Goal: Feedback & Contribution: Contribute content

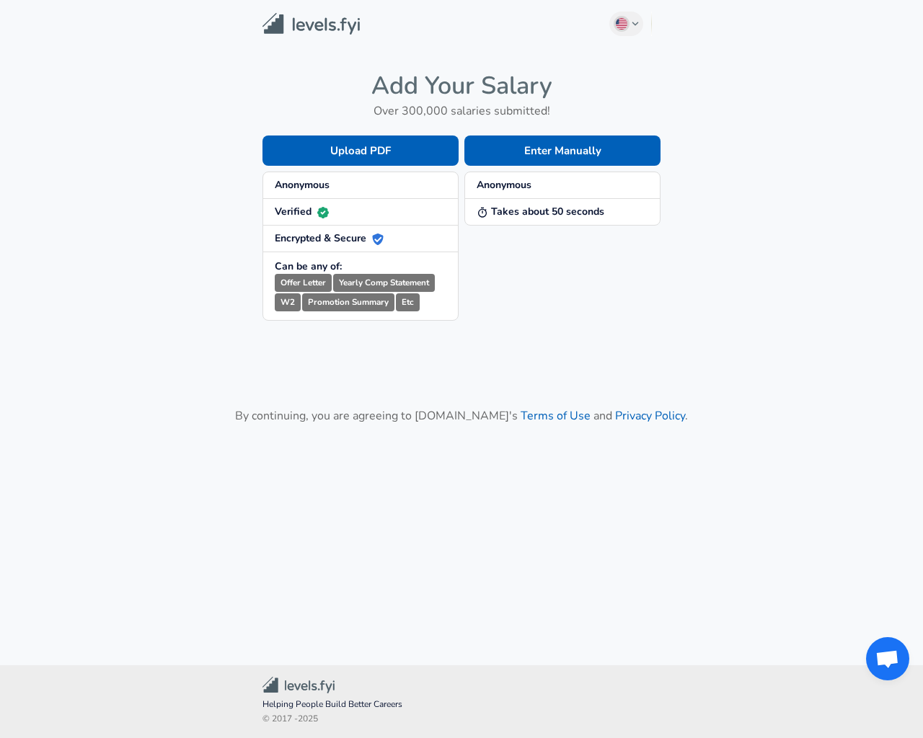
checkbox input "true"
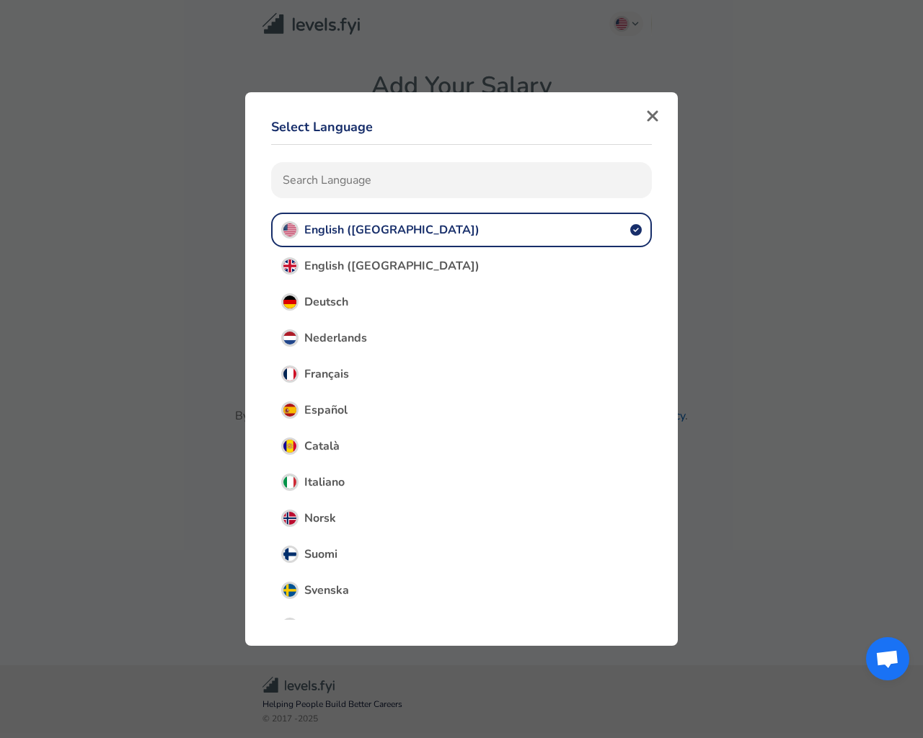
type input "e"
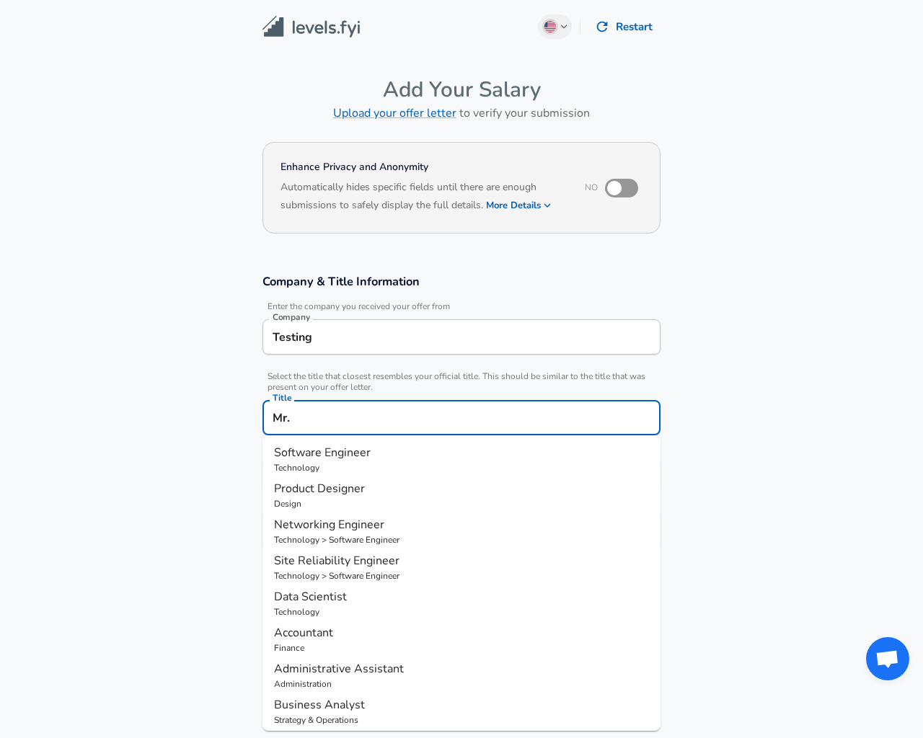
scroll to position [43, 0]
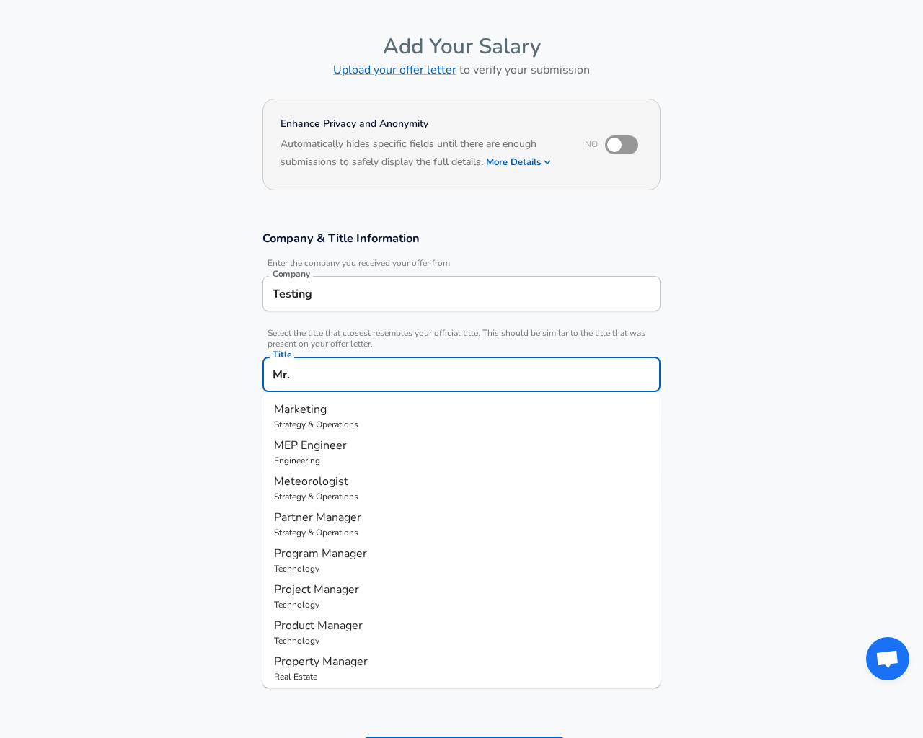
type input "Marketing"
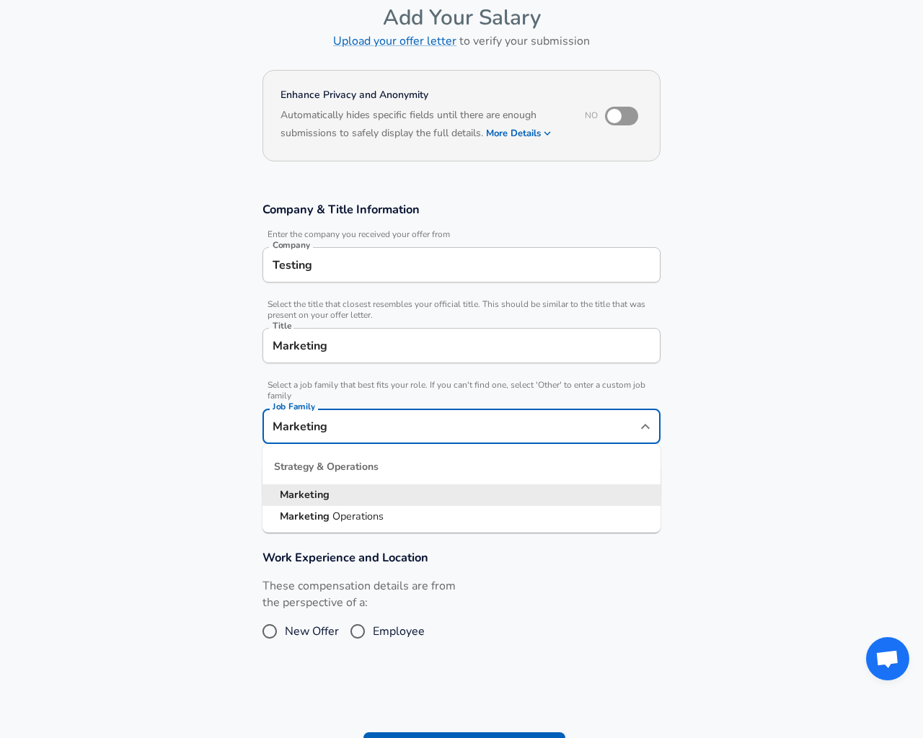
type input "Marketing Operations"
type input "17"
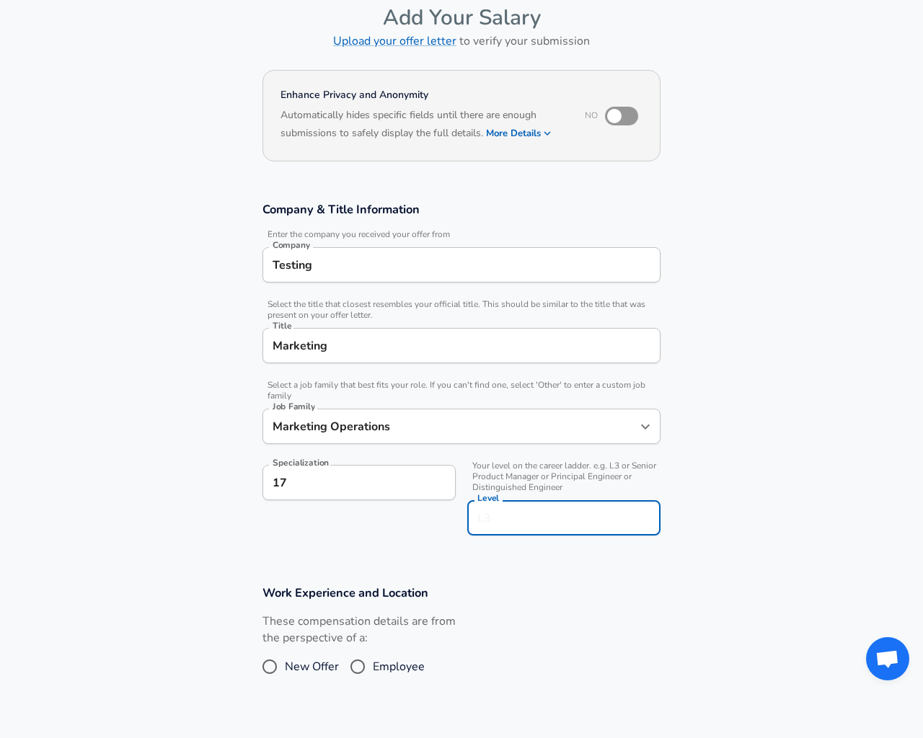
type input "20"
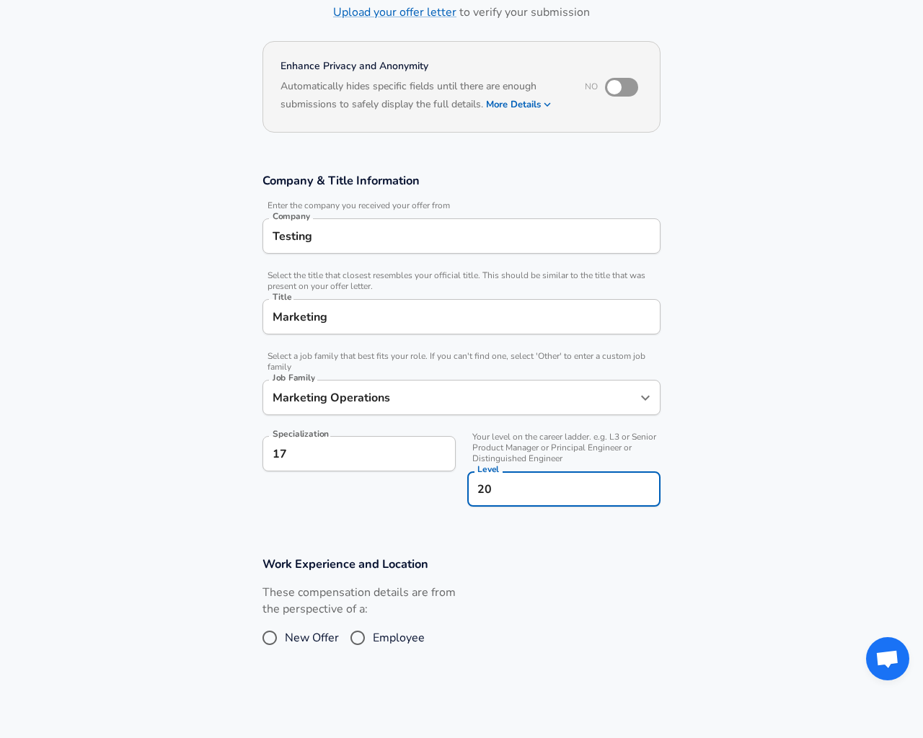
radio input "true"
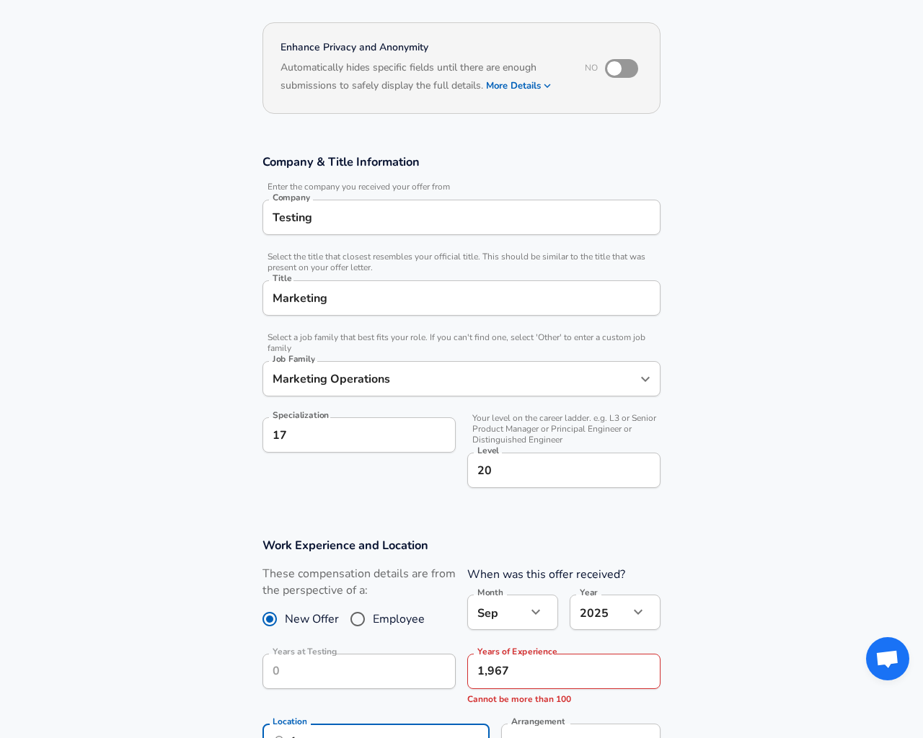
type input "[US_STATE], [GEOGRAPHIC_DATA]"
type input "1"
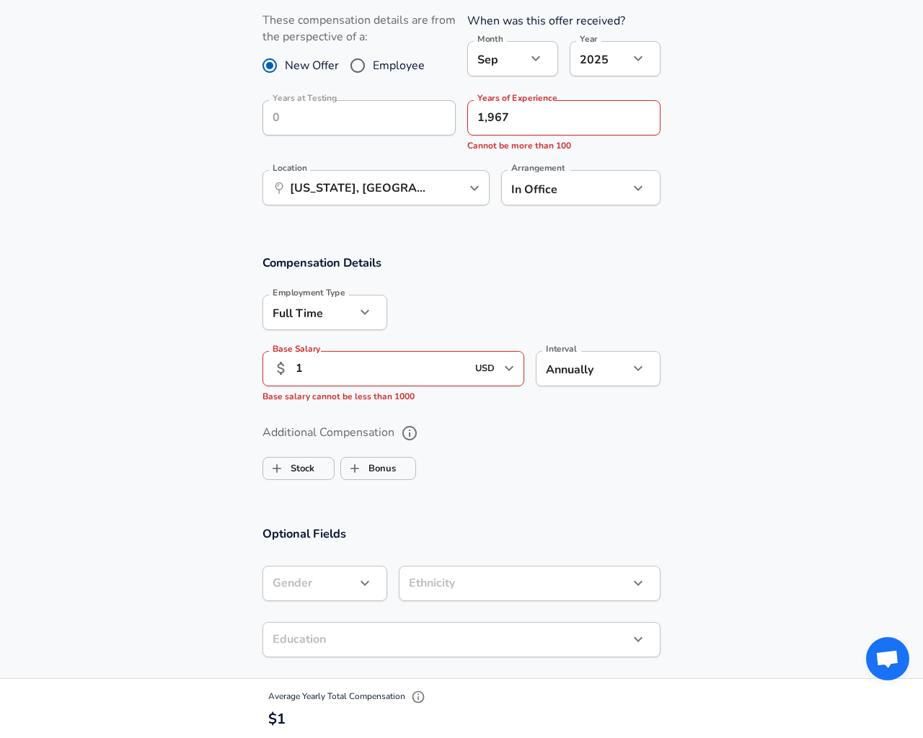
checkbox input "false"
type input "[DEMOGRAPHIC_DATA]"
type input "[GEOGRAPHIC_DATA]"
type input "1"
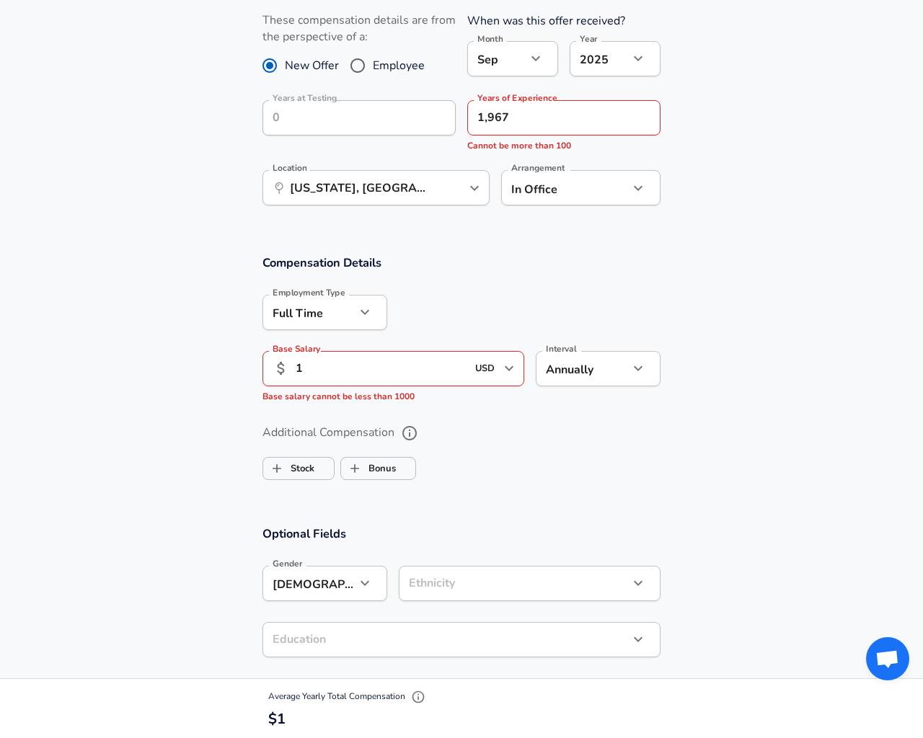
checkbox input "false"
type textarea "20"
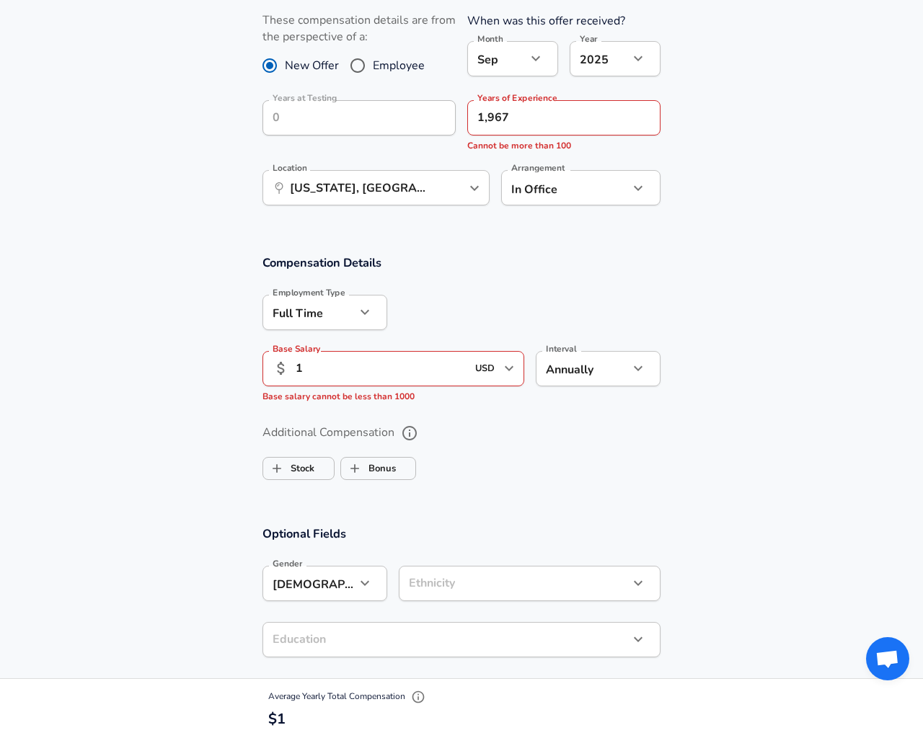
type input "[EMAIL_ADDRESS][DOMAIN_NAME]"
type input "contract"
type input "EUR"
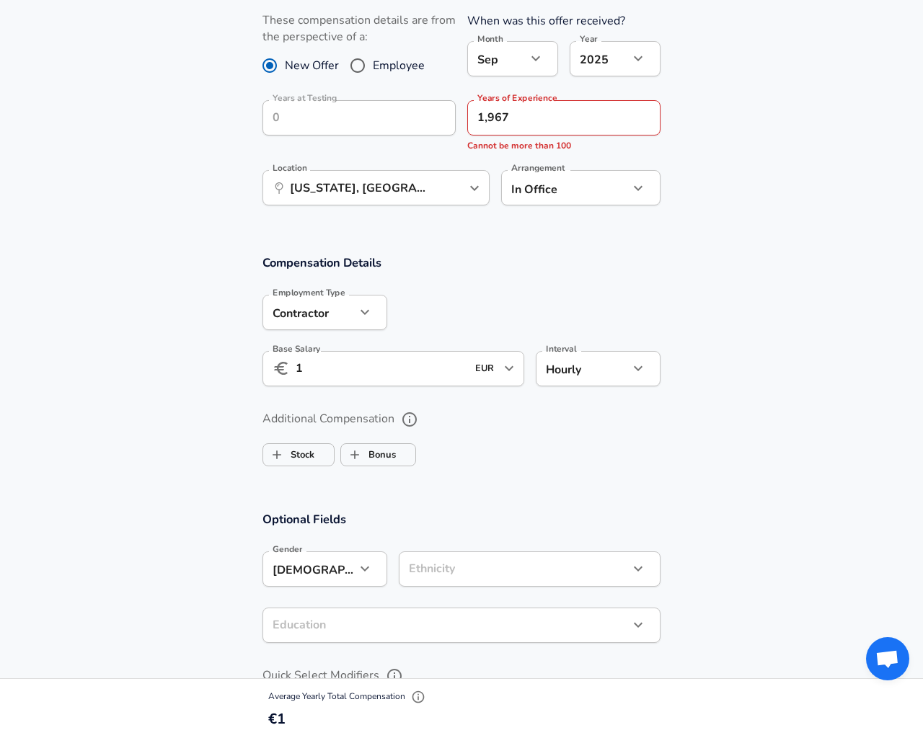
type input "hourly"
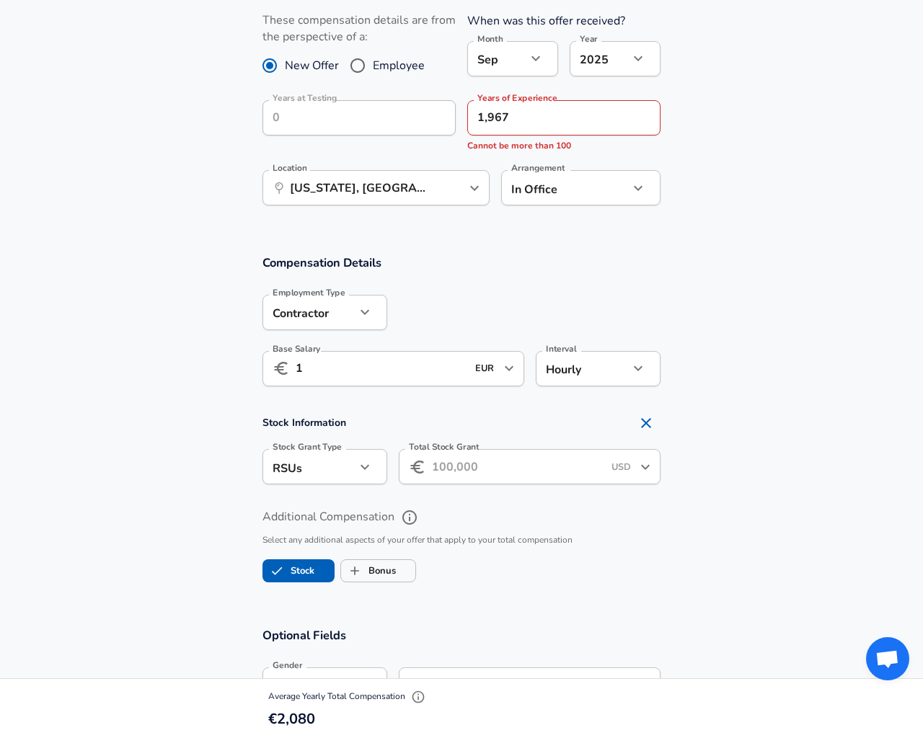
checkbox input "true"
type input "EUR"
type input "1"
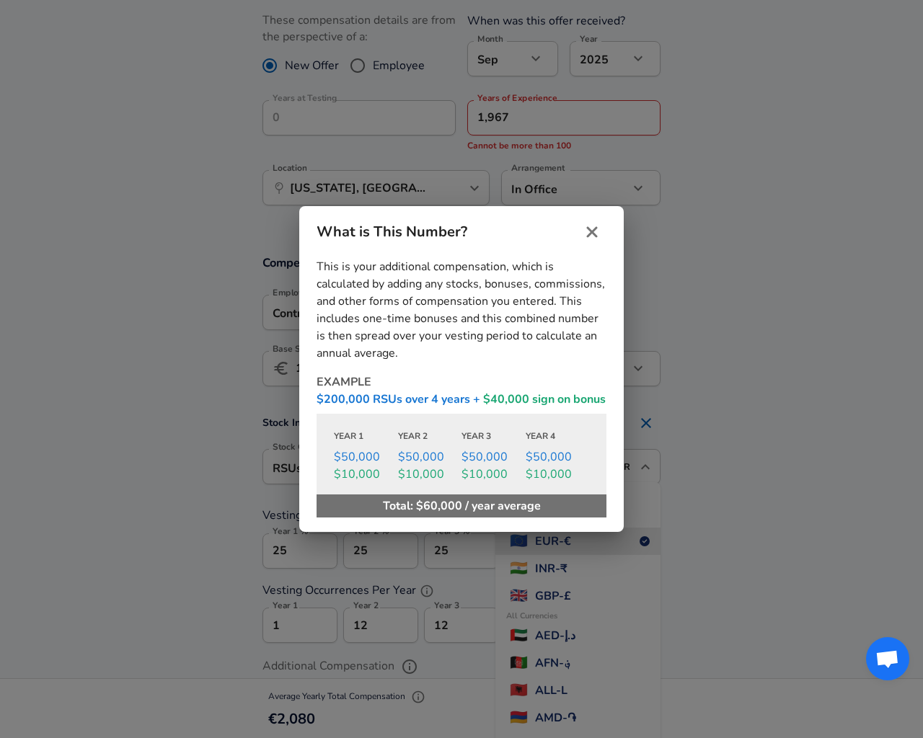
type input "USD"
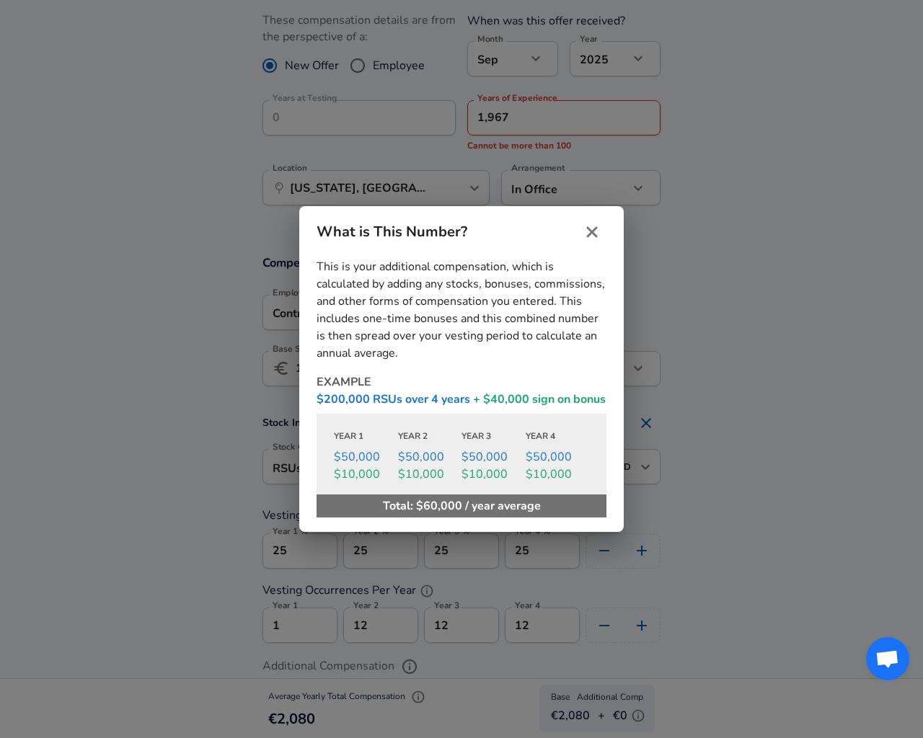
checkbox input "false"
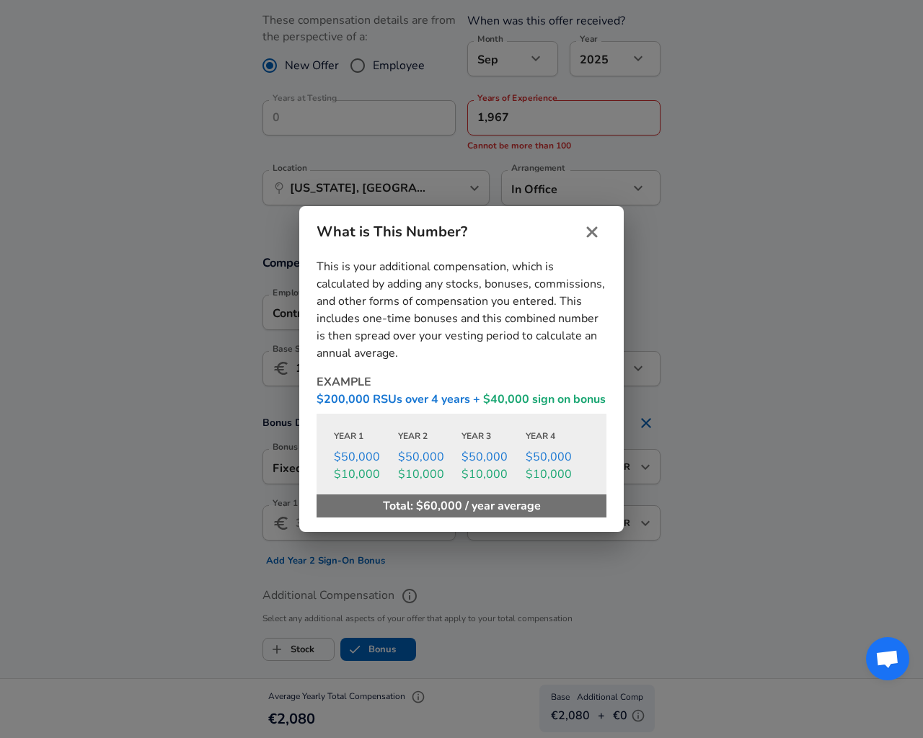
checkbox input "true"
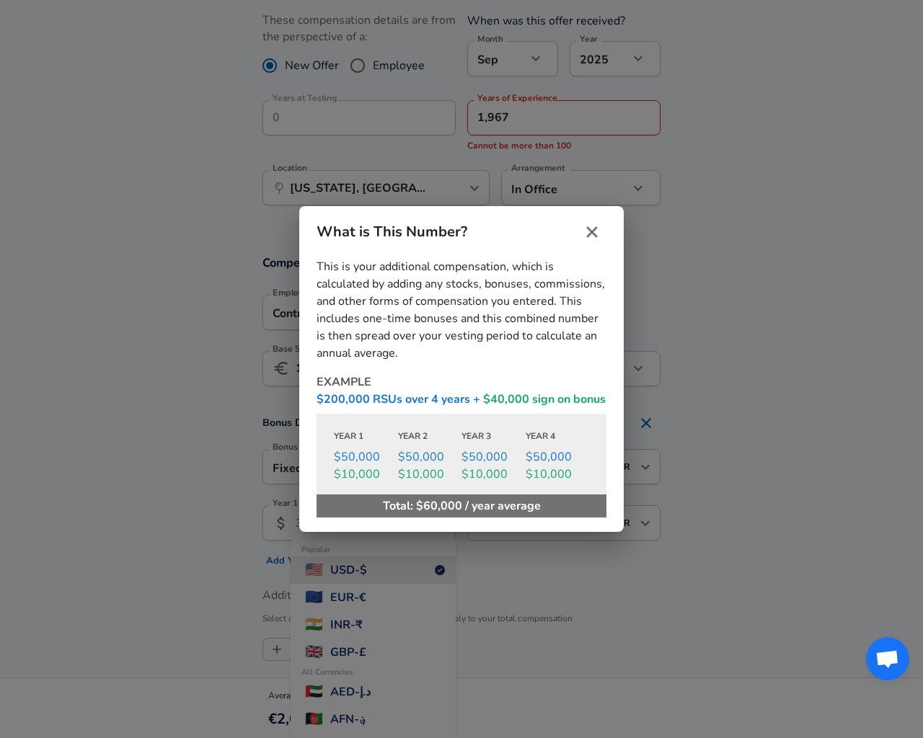
type input "EUR"
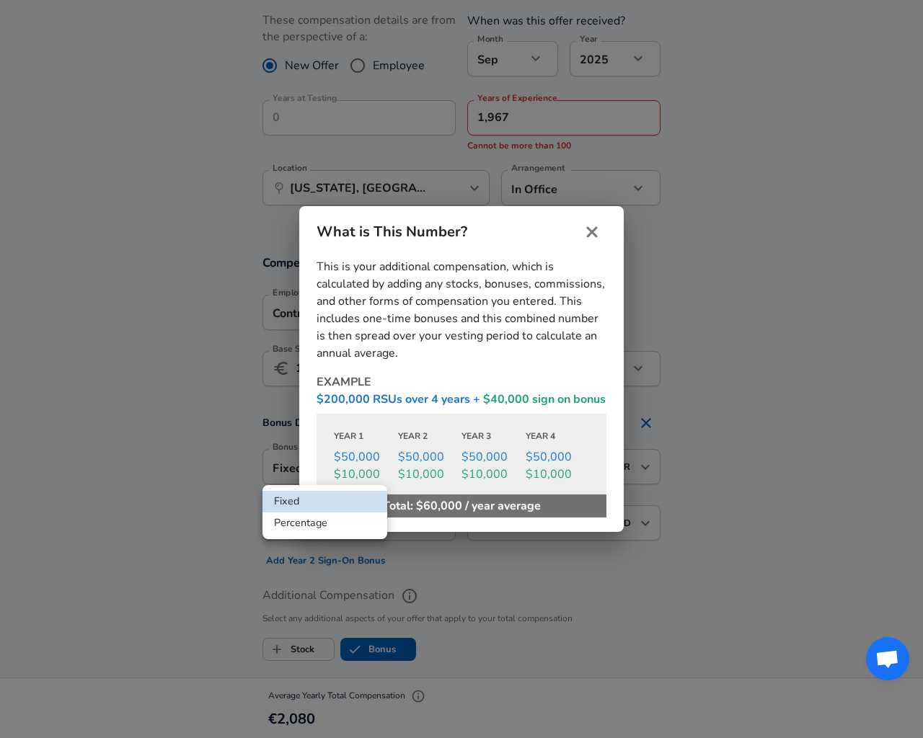
type input "EUR"
type input "percentage"
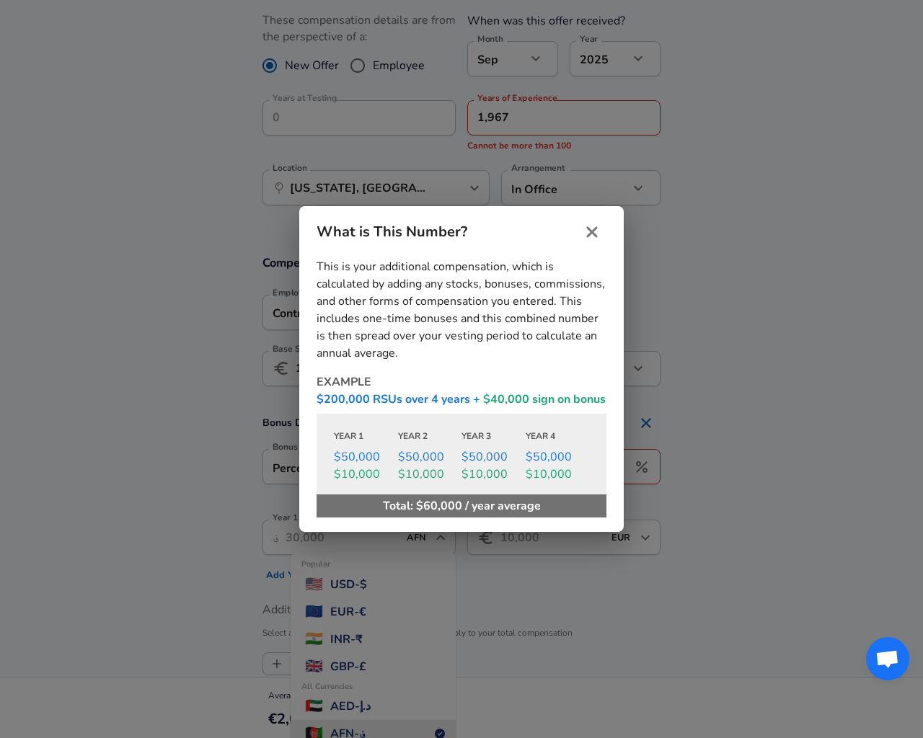
type input "ALL"
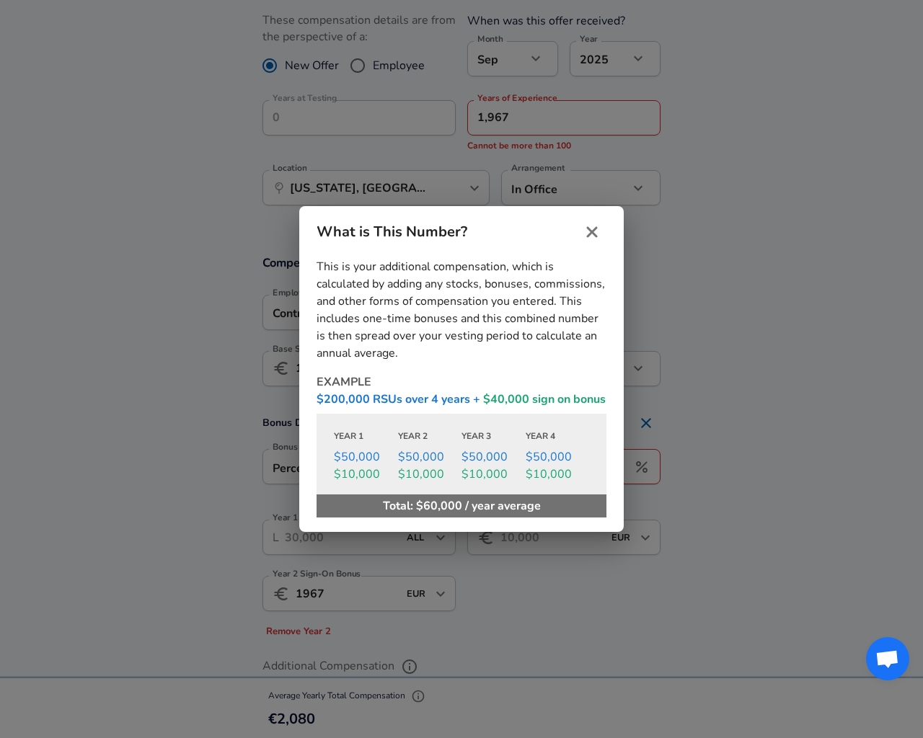
type input "1.967"
type input "Two or More Races"
checkbox input "true"
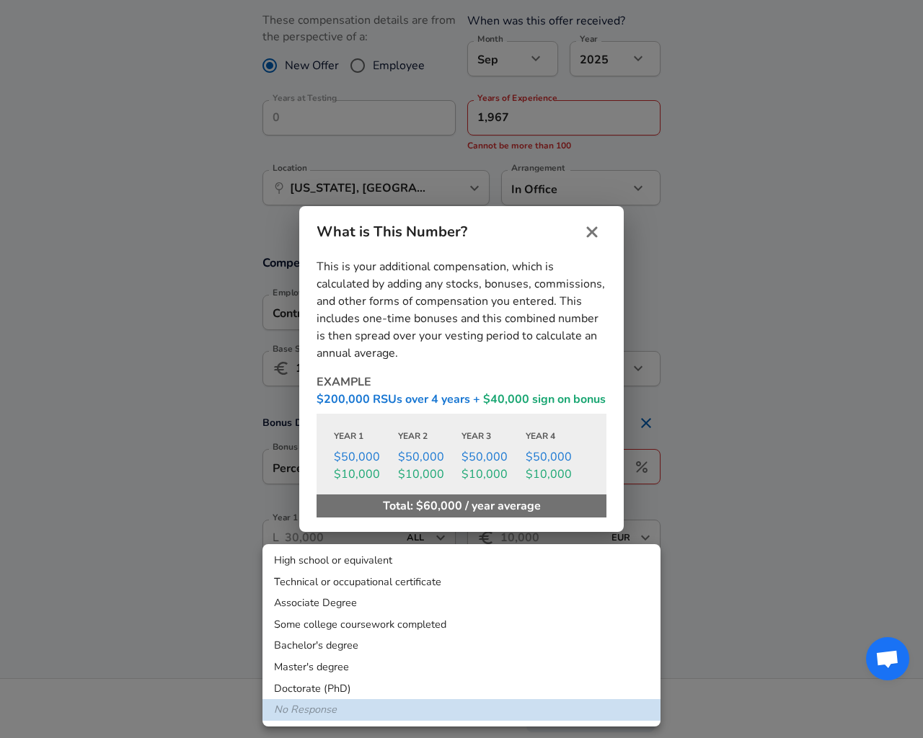
checkbox input "true"
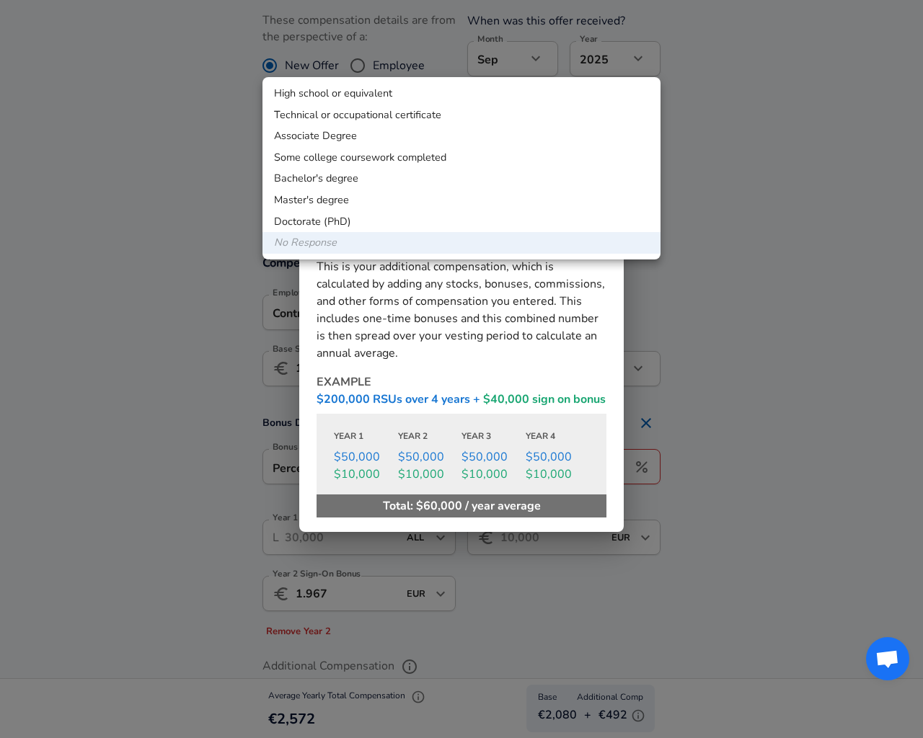
scroll to position [617, 0]
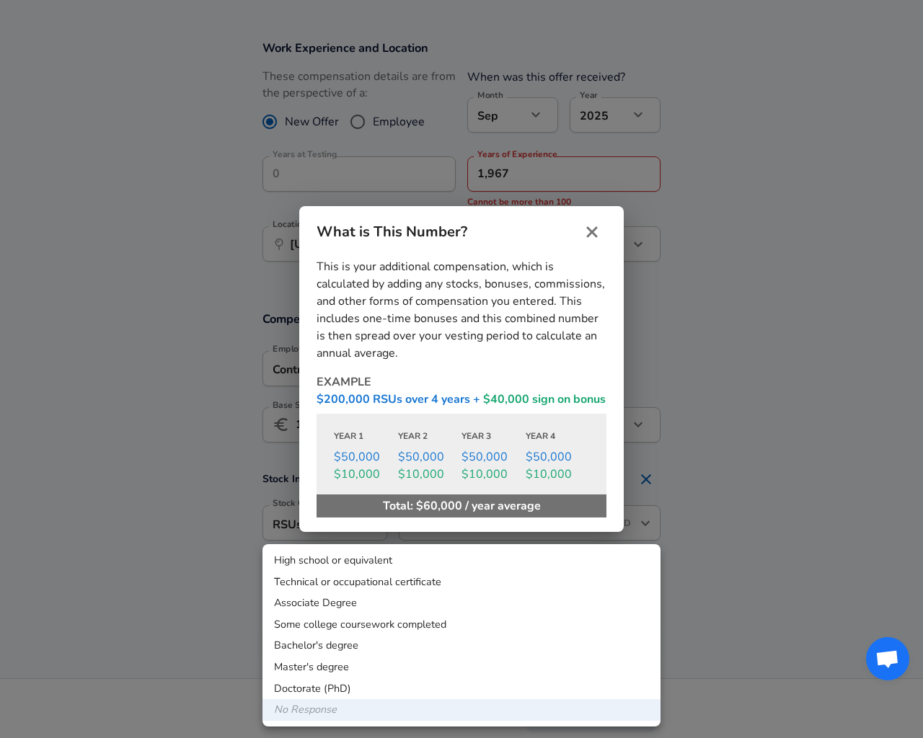
checkbox input "true"
type input "EUR"
type input "option"
type input "stock"
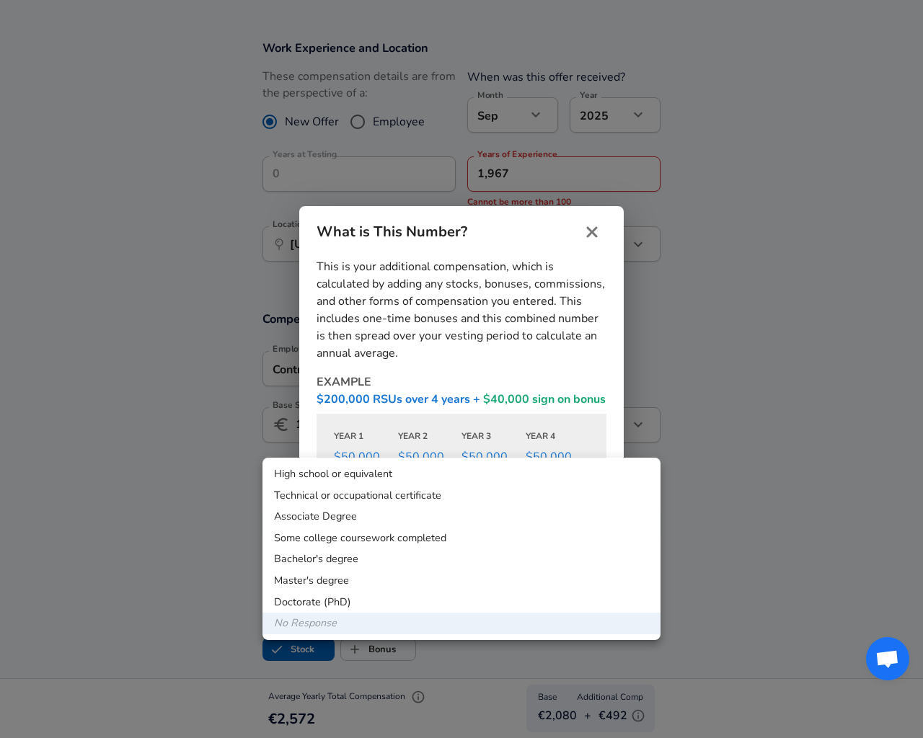
checkbox input "false"
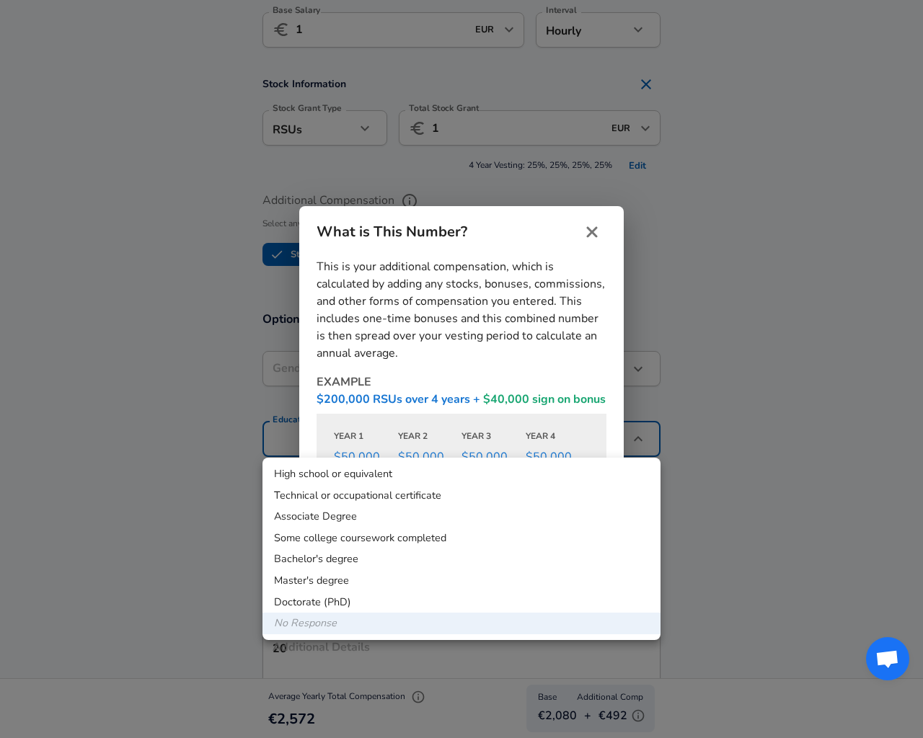
checkbox input "false"
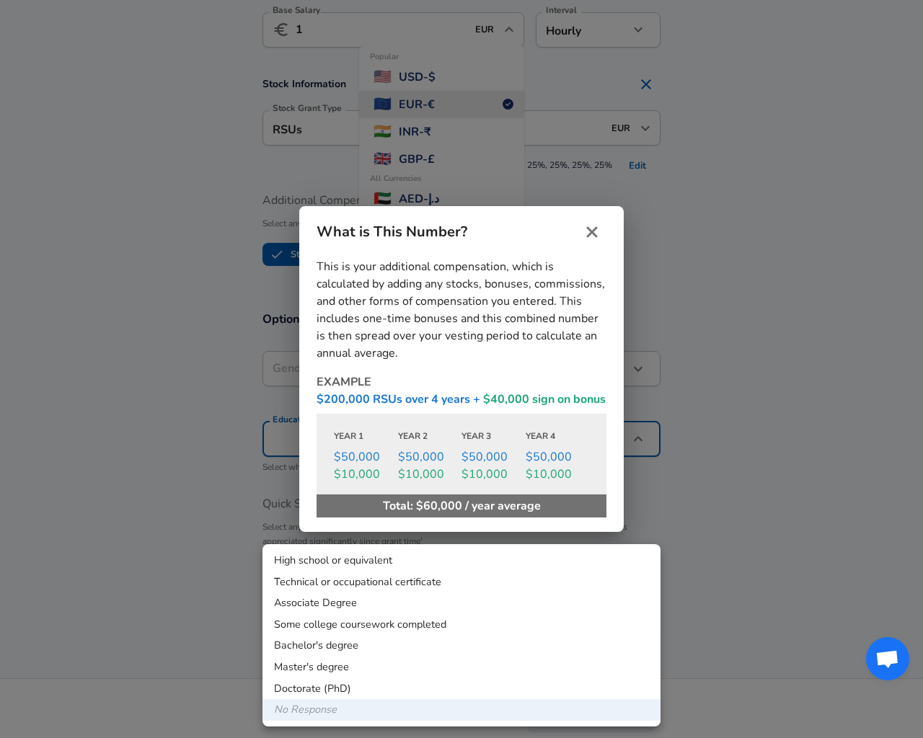
scroll to position [617, 0]
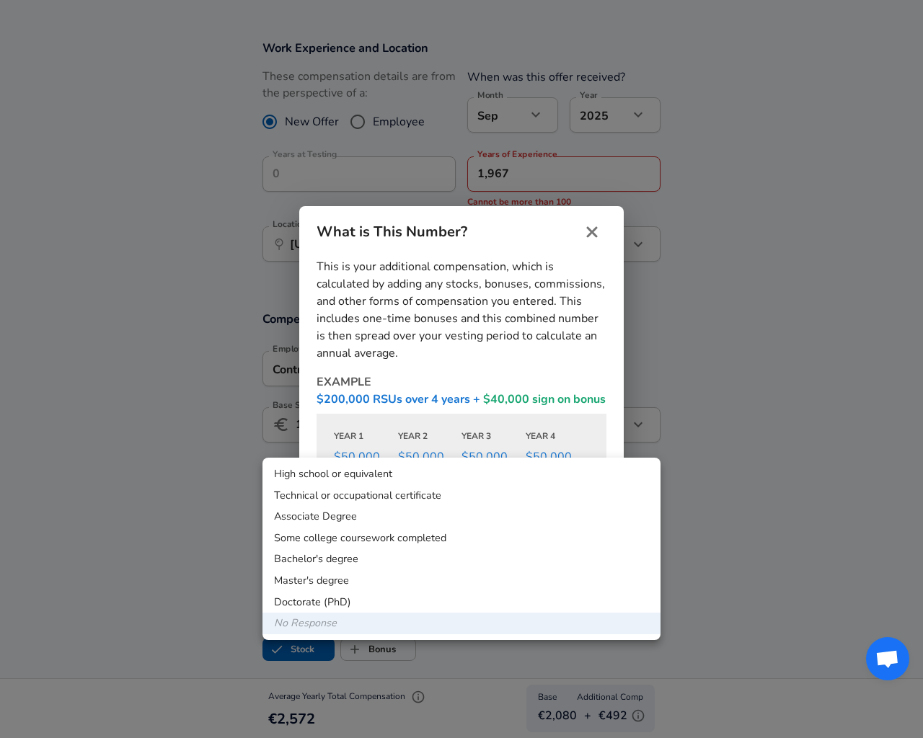
type input "[DEMOGRAPHIC_DATA]"
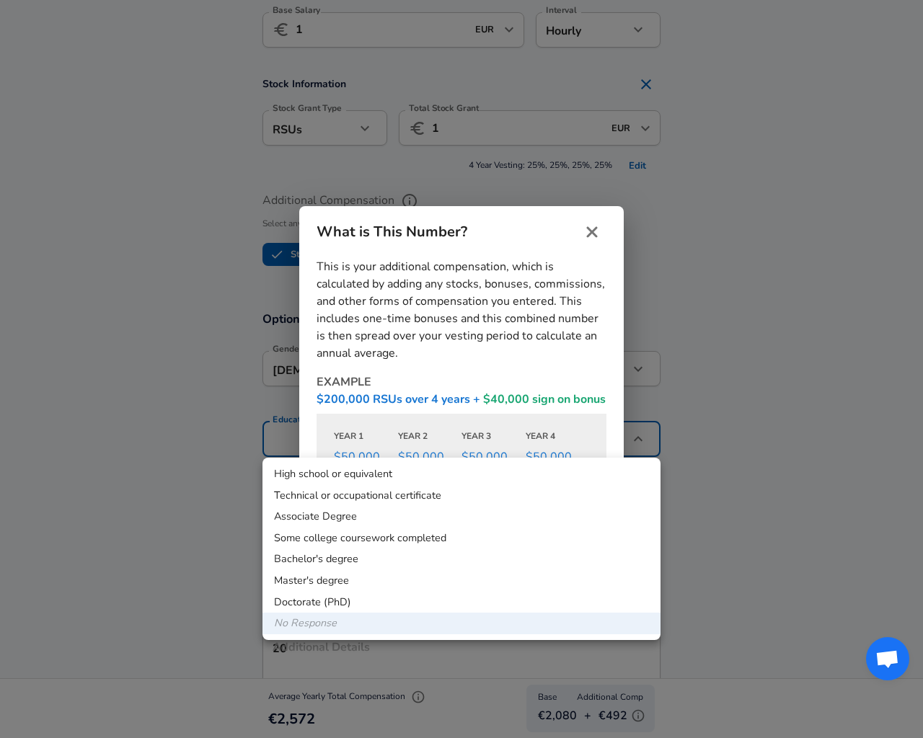
type input "[DEMOGRAPHIC_DATA]"
type input "[DEMOGRAPHIC_DATA] or Other Pacific Islander"
type input "Two or More Races"
type input "Testing"
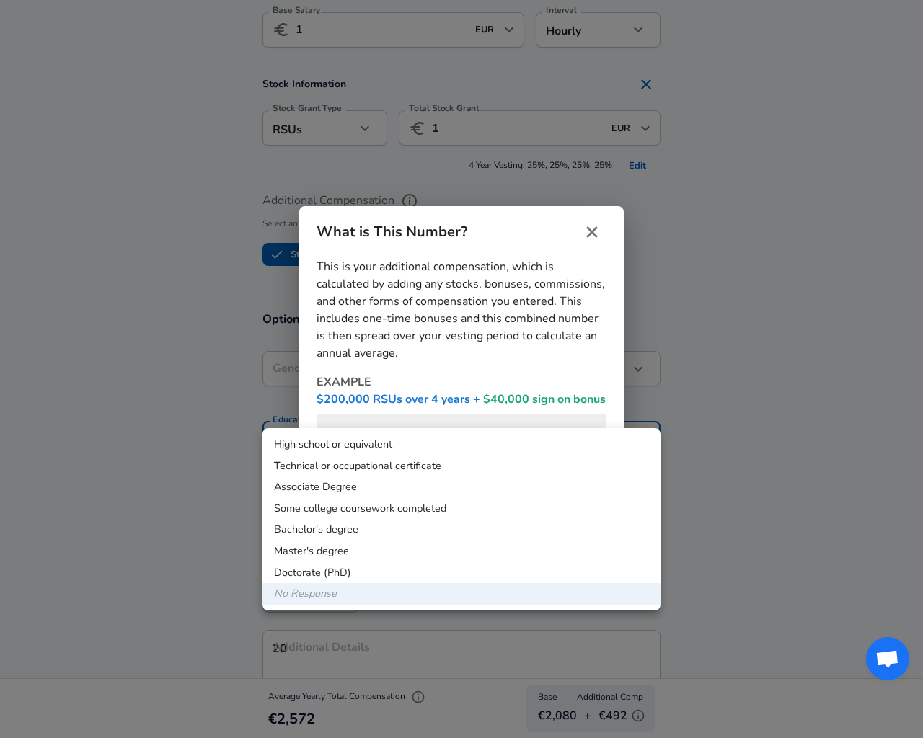
scroll to position [1042, 0]
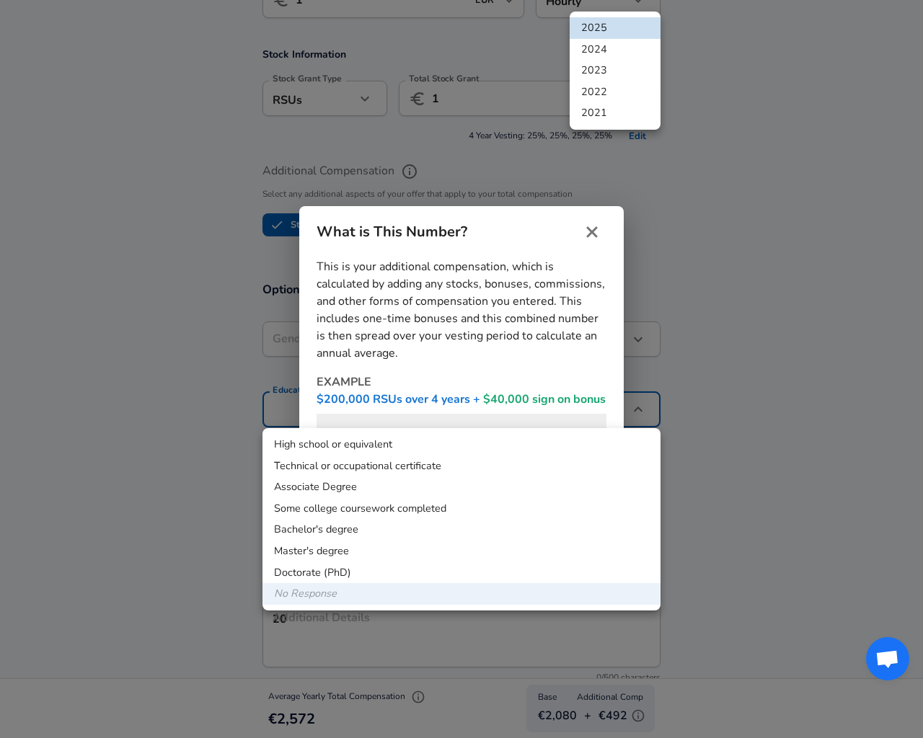
type input "12"
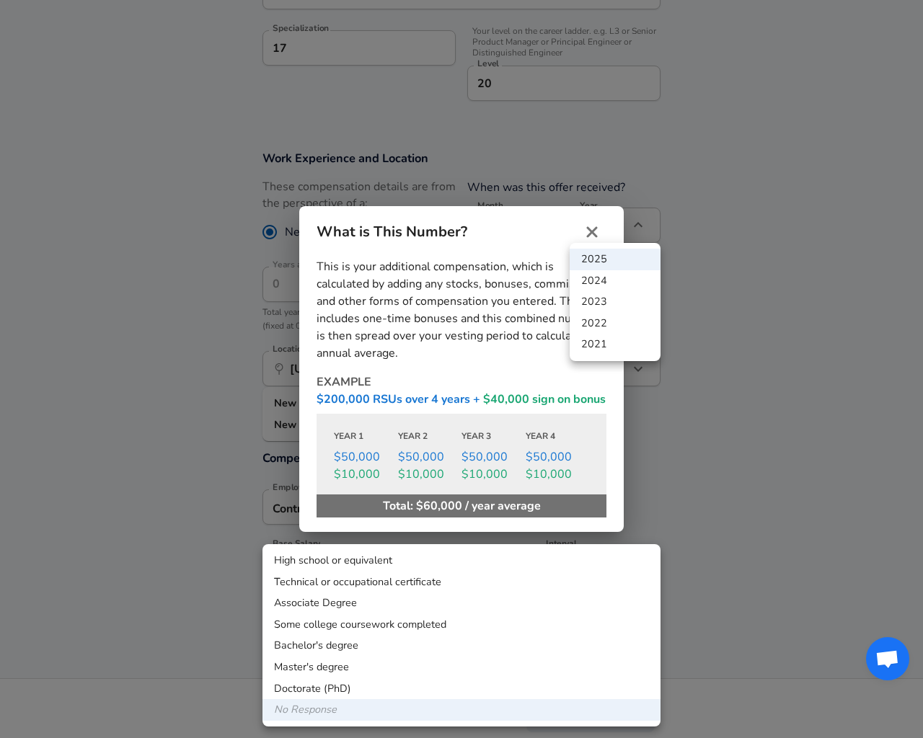
type input "[US_STATE][GEOGRAPHIC_DATA][PERSON_NAME], [GEOGRAPHIC_DATA]"
type input "USD"
type input "yearly"
type input "hybrid"
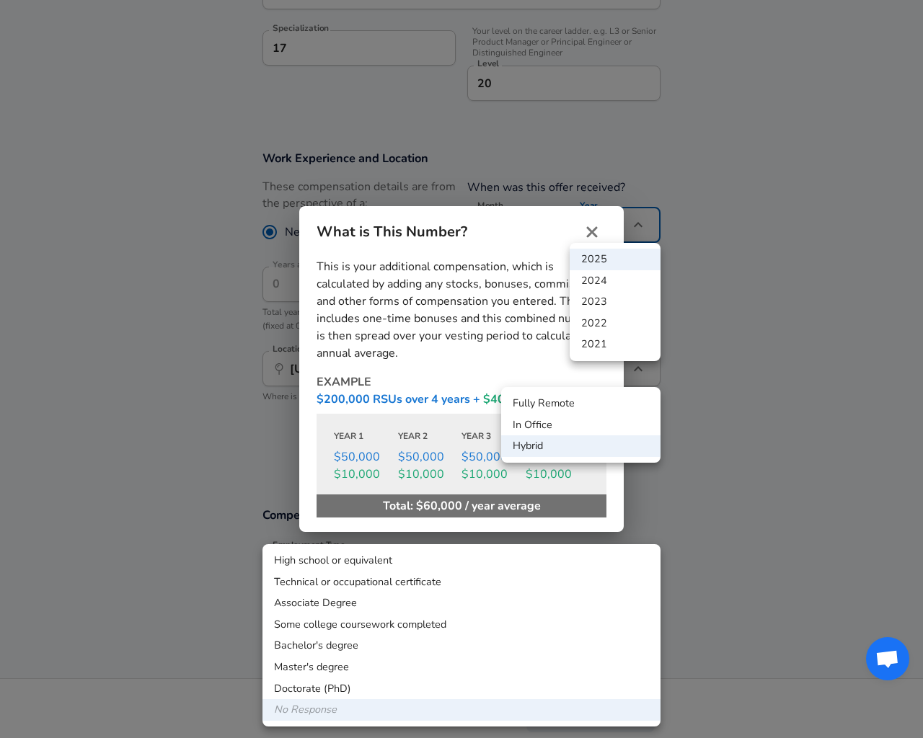
type input "7"
type input "9"
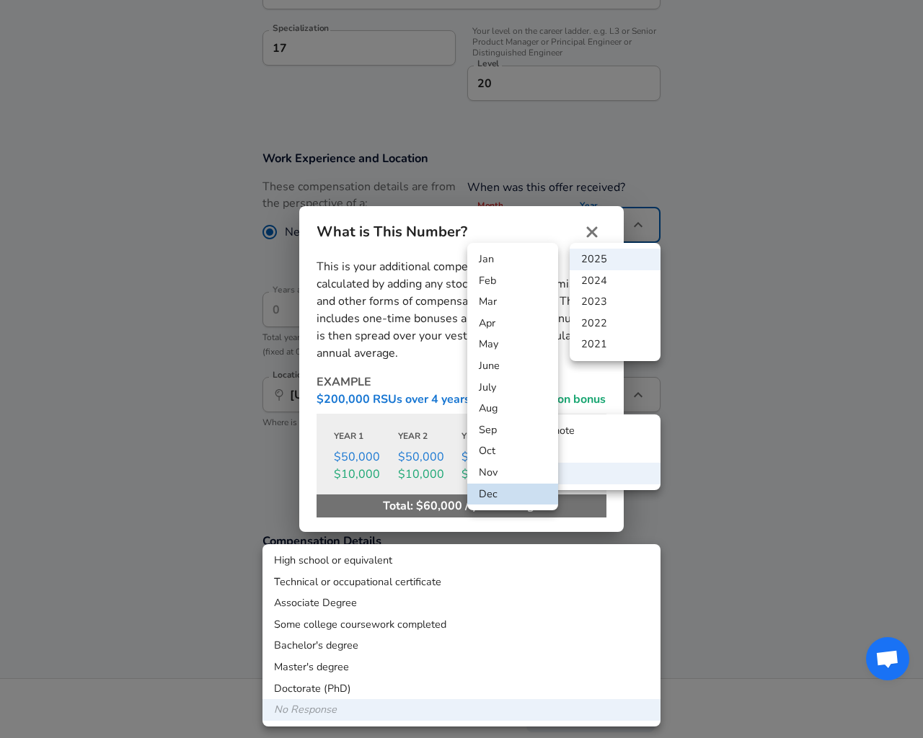
type input "12"
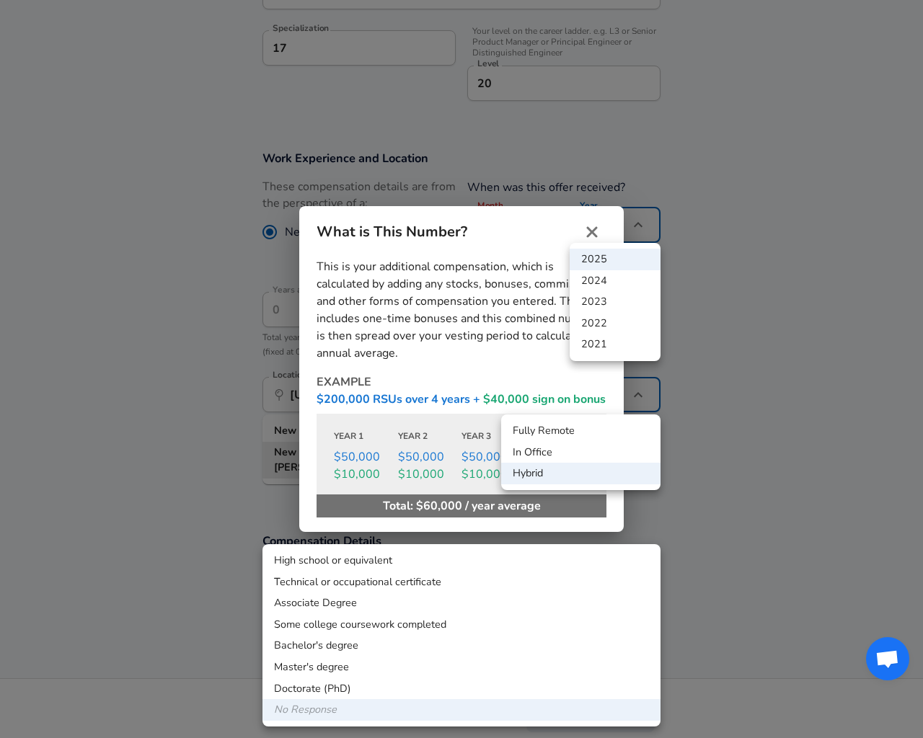
radio input "true"
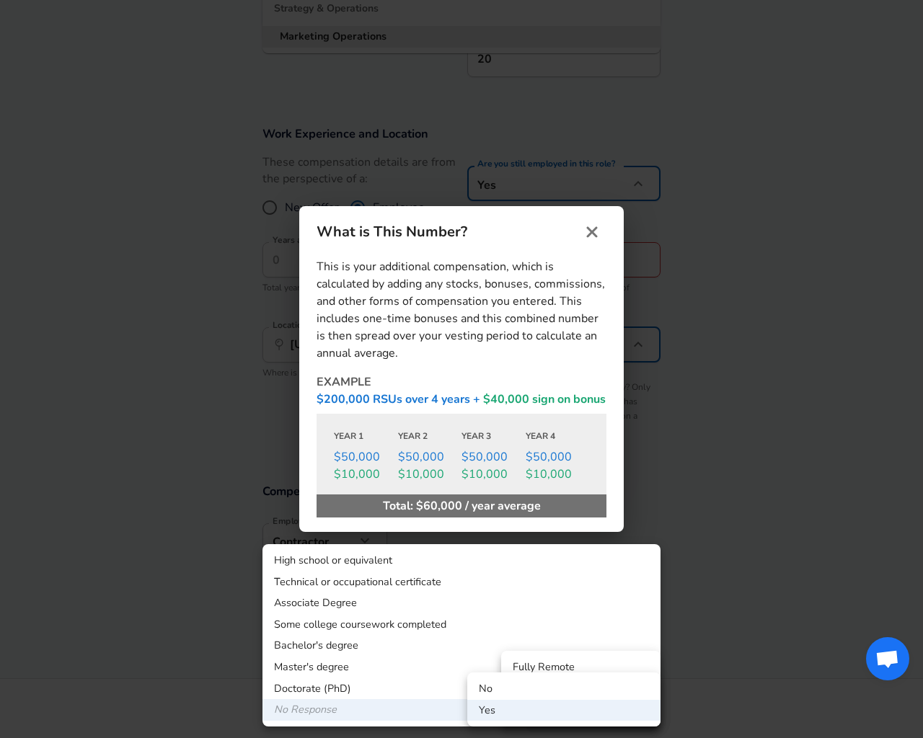
scroll to position [213, 0]
type input "Planit Testing"
type input "Marketing"
type input "Product Marketing Manager"
type input "Marketing Operations"
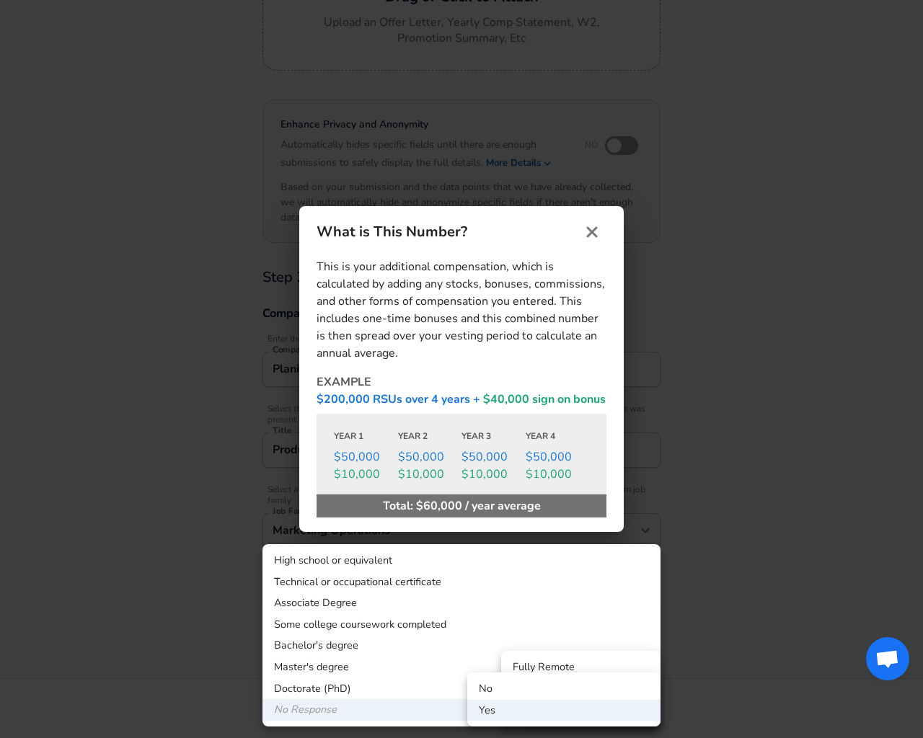
type button "e"
